Goal: Information Seeking & Learning: Learn about a topic

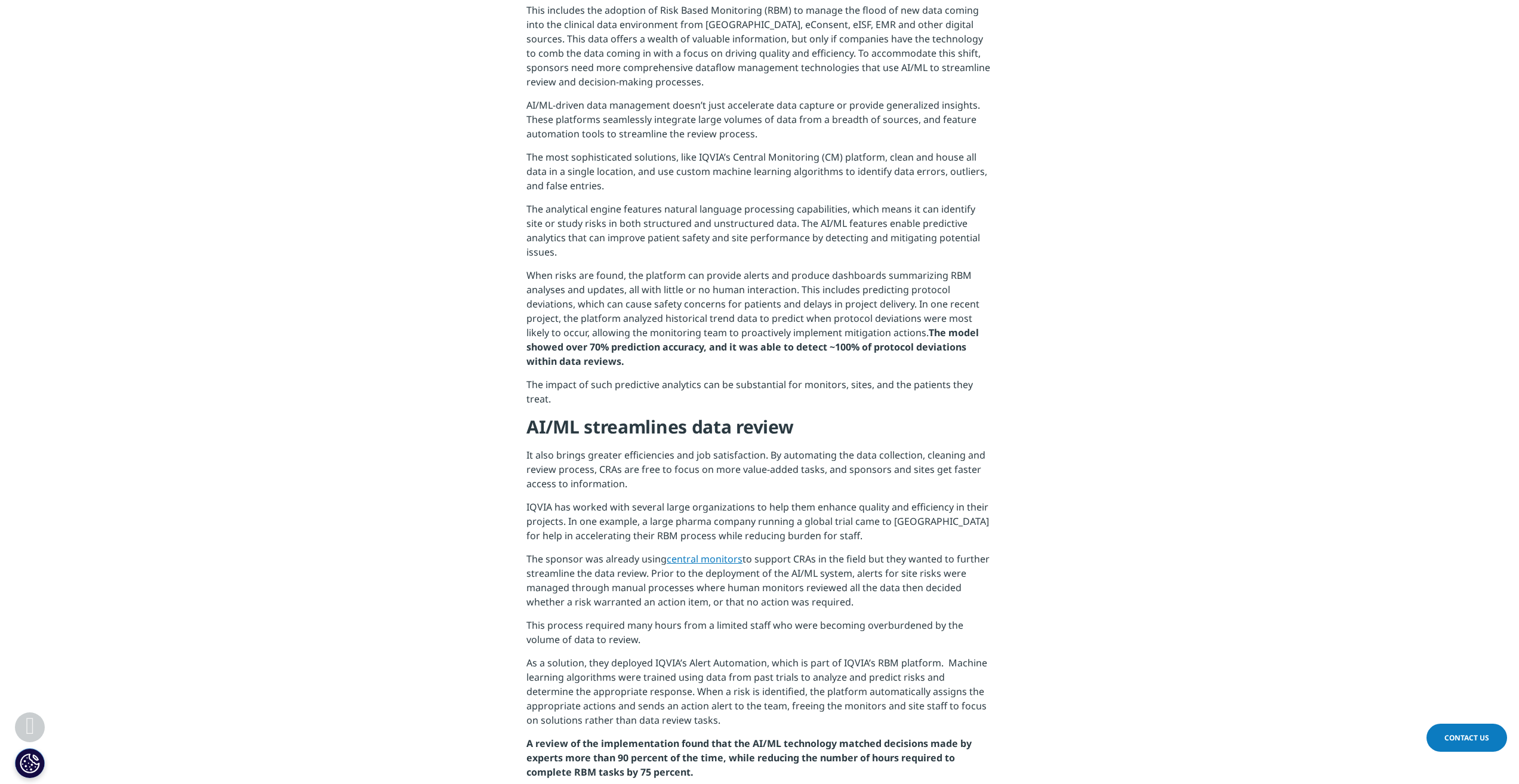
scroll to position [656, 0]
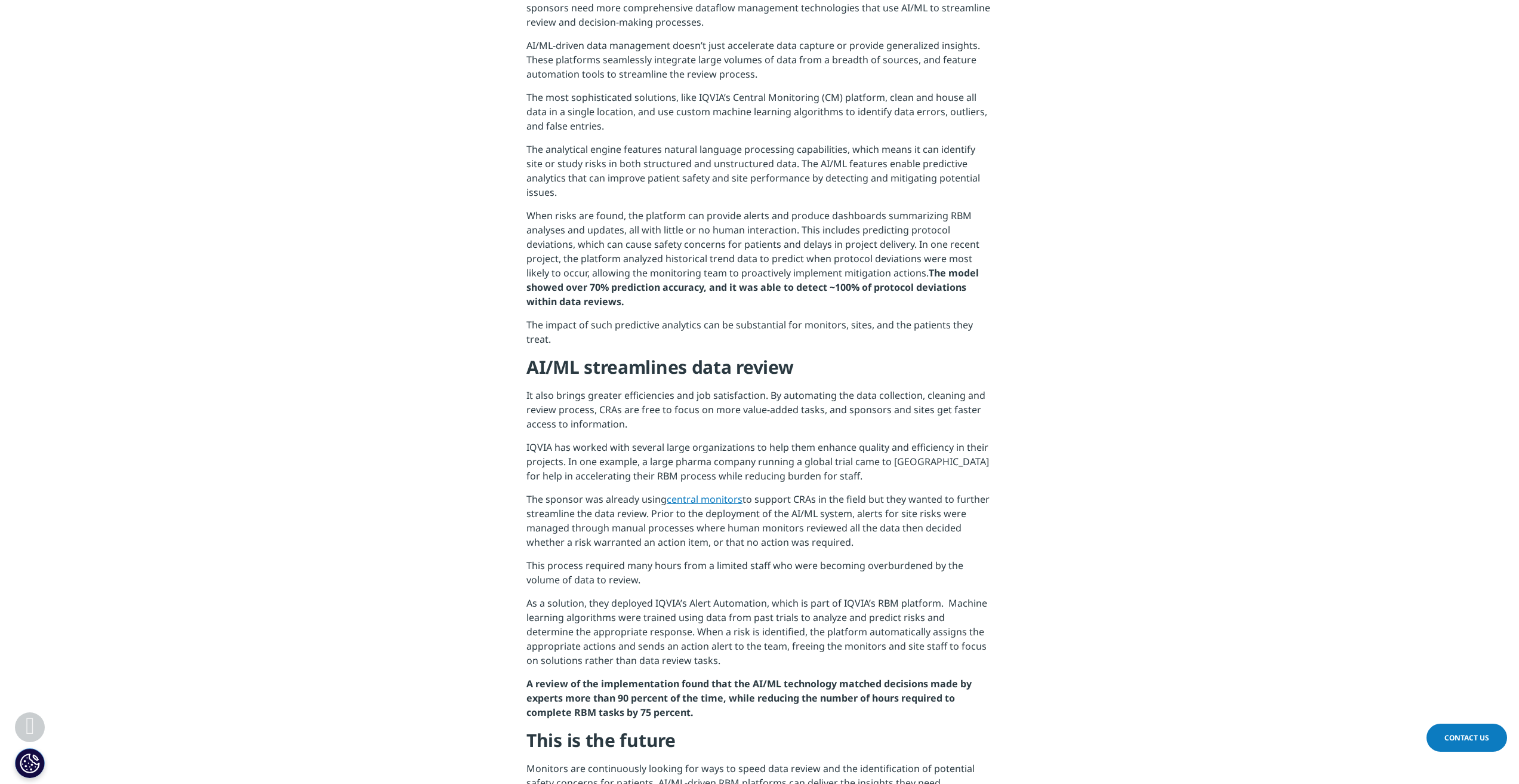
click at [711, 492] on link "central monitors" at bounding box center [704, 498] width 76 height 13
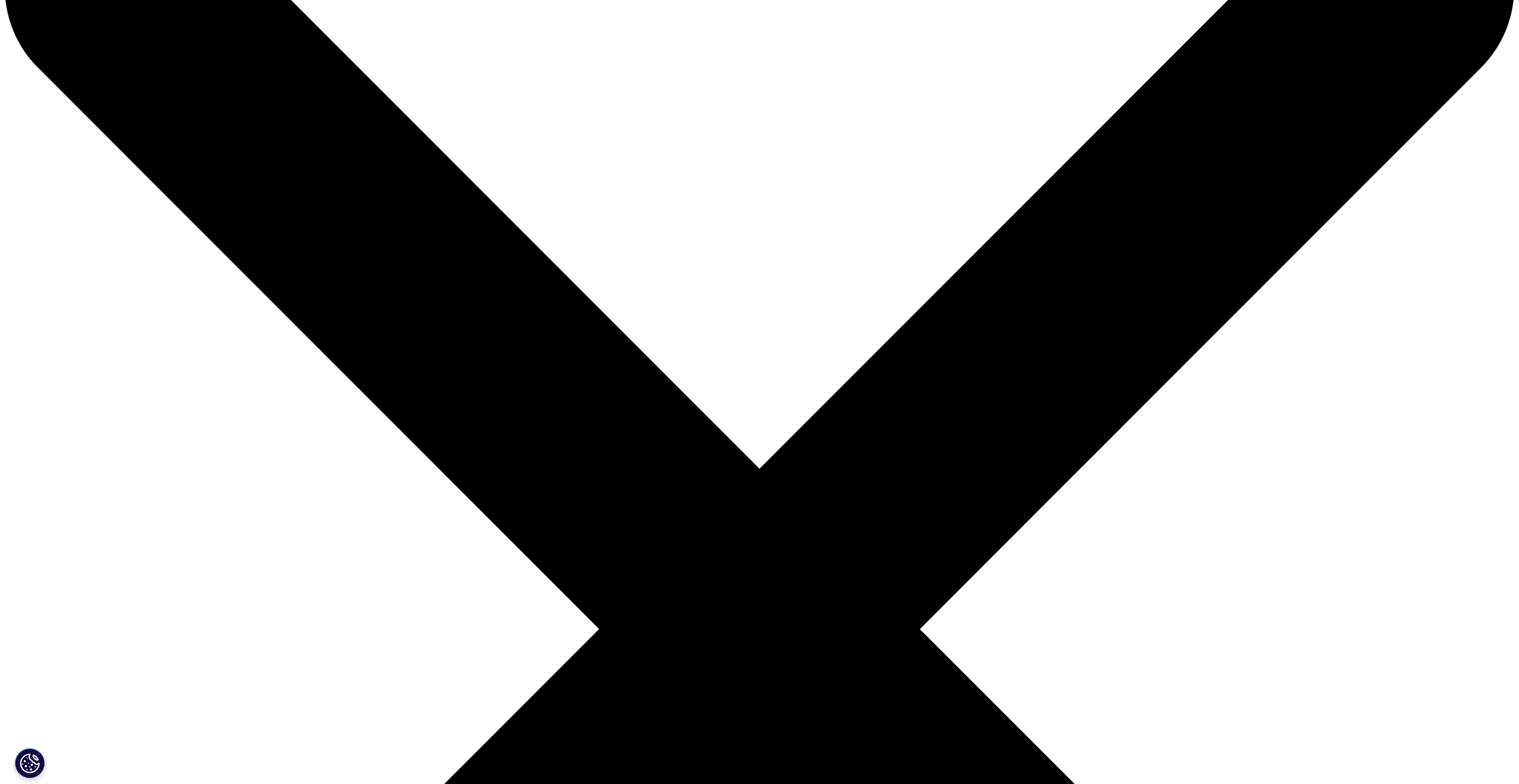
scroll to position [179, 0]
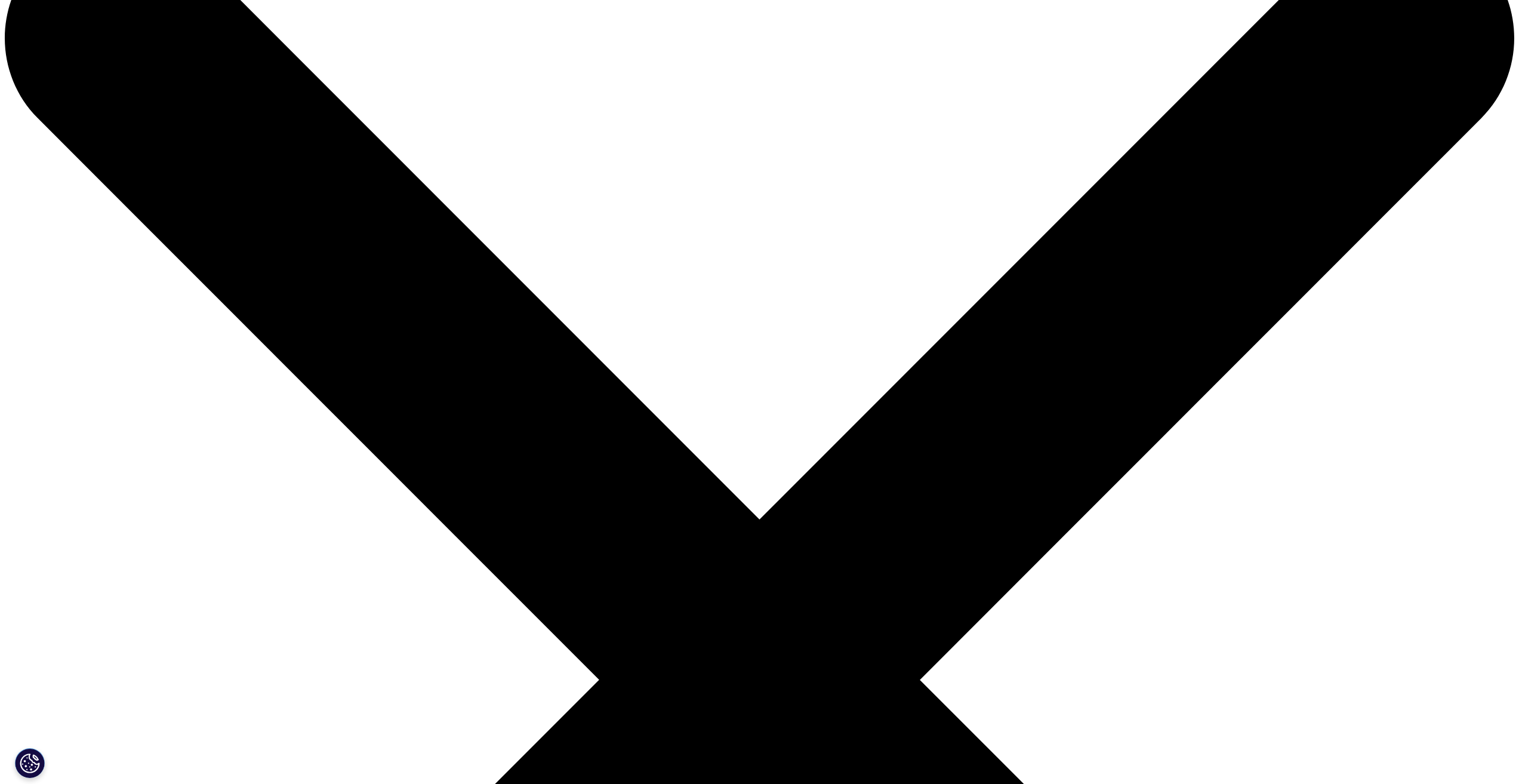
scroll to position [60, 0]
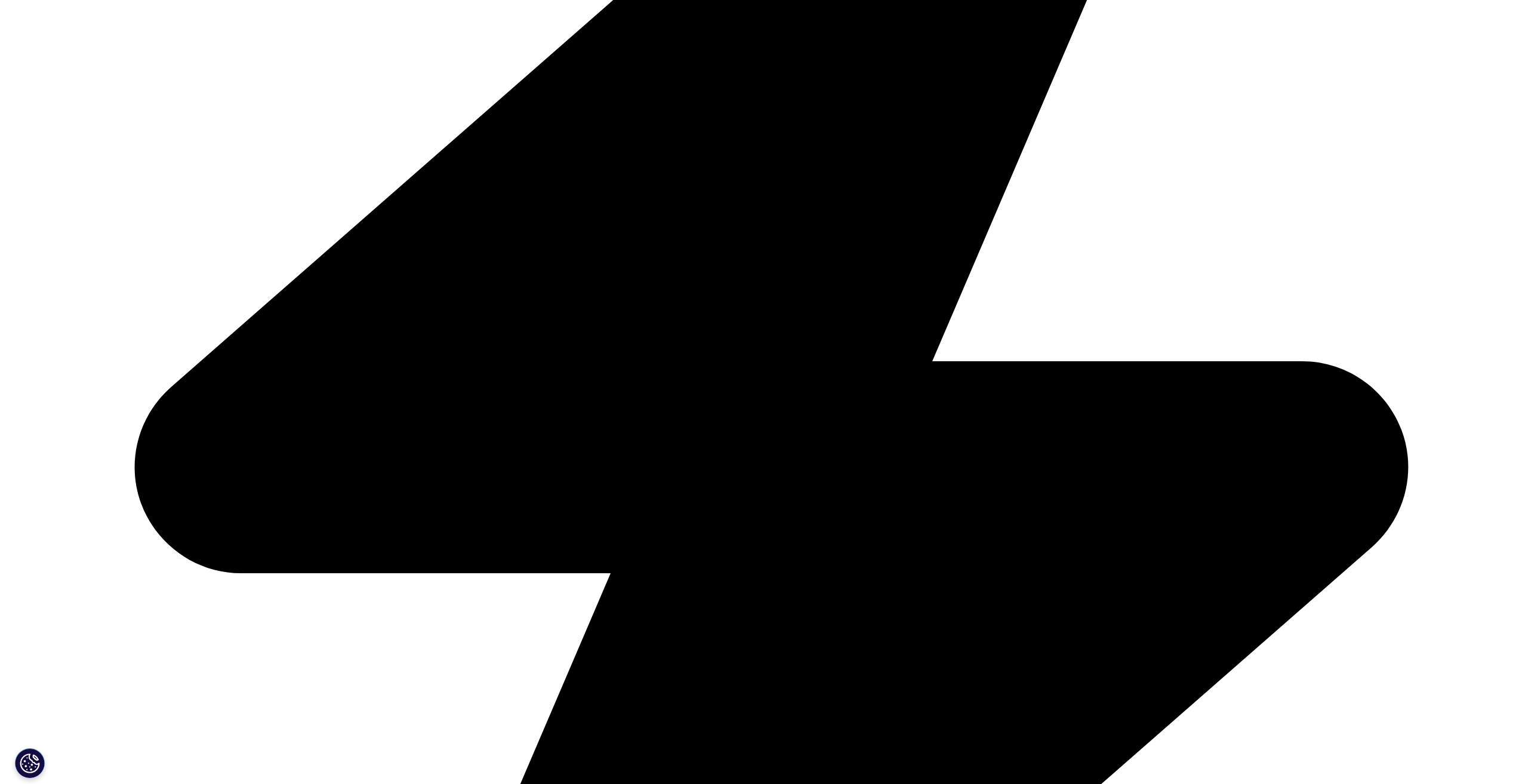
scroll to position [1074, 0]
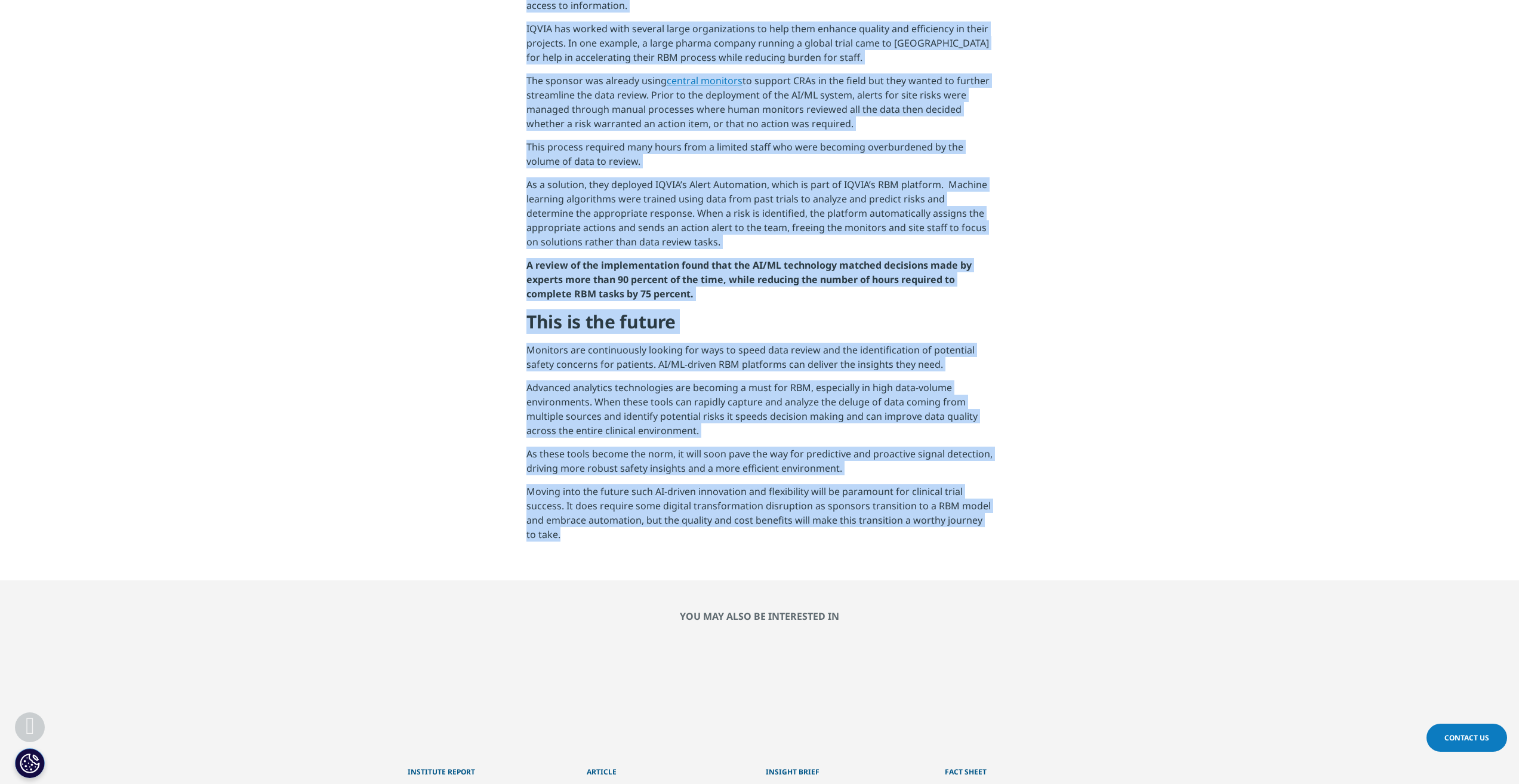
drag, startPoint x: 518, startPoint y: 335, endPoint x: 733, endPoint y: 517, distance: 281.7
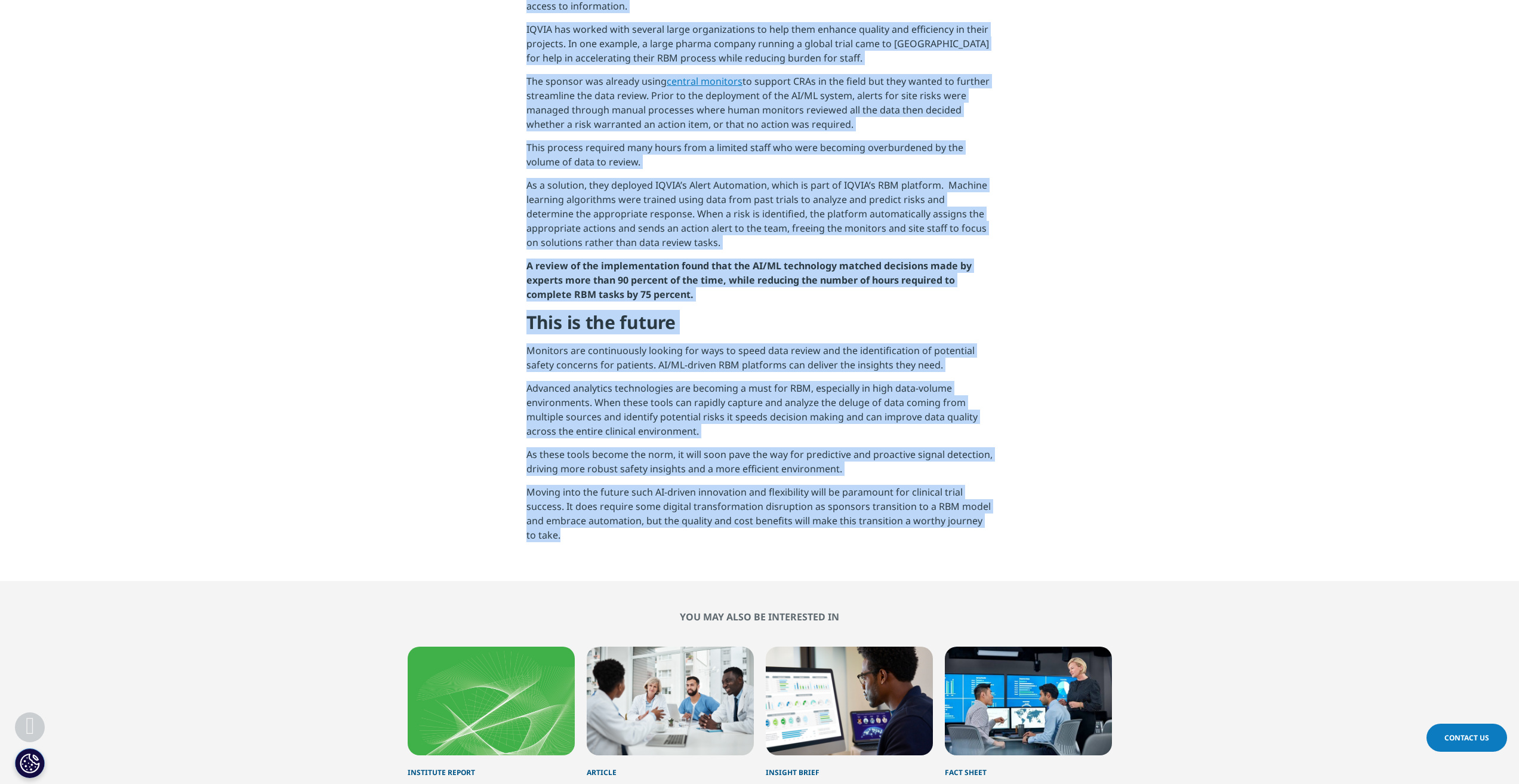
copy div "There is digital evolution occurring across all aspects of clinical research. A…"
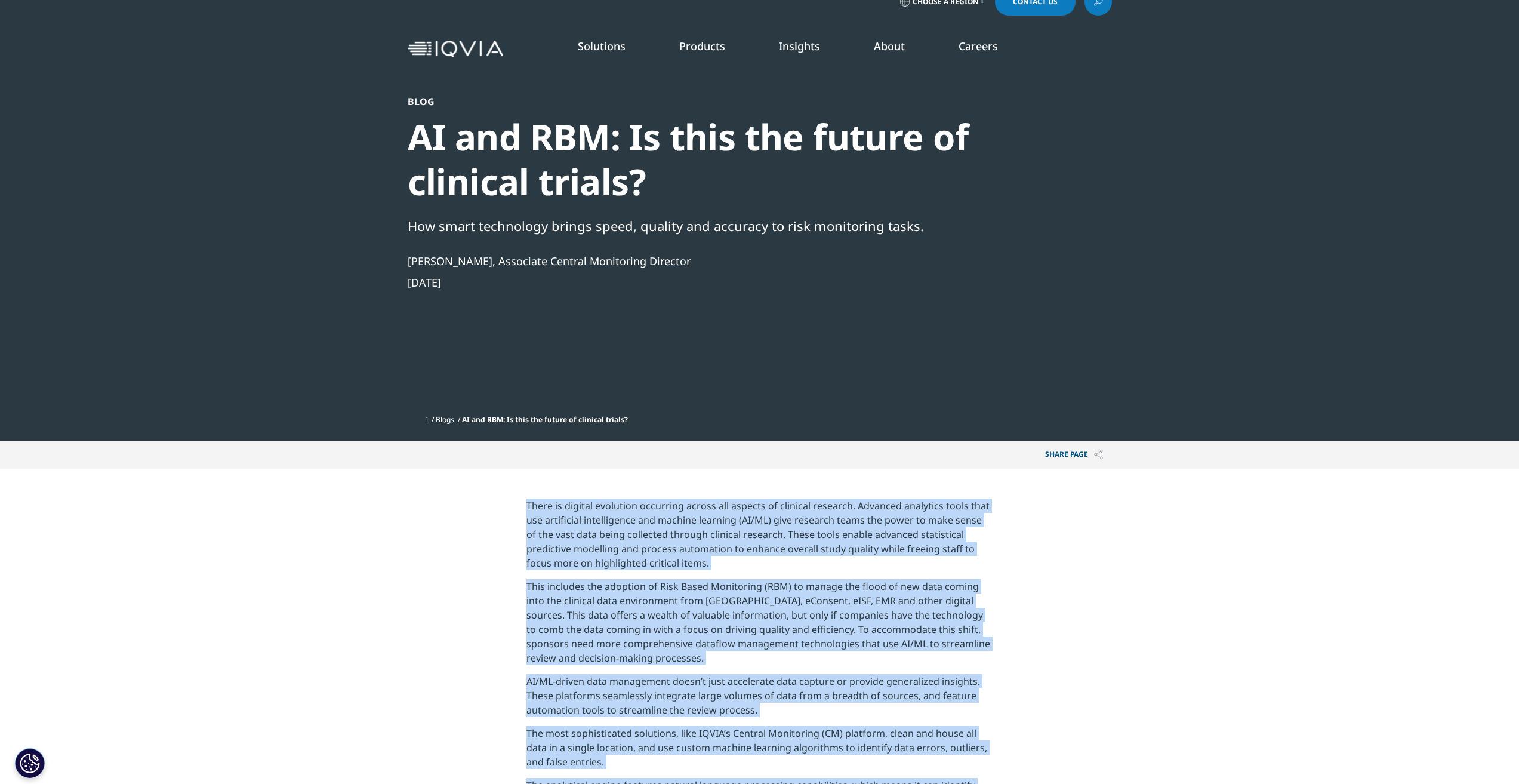
scroll to position [0, 0]
